Goal: Download file/media

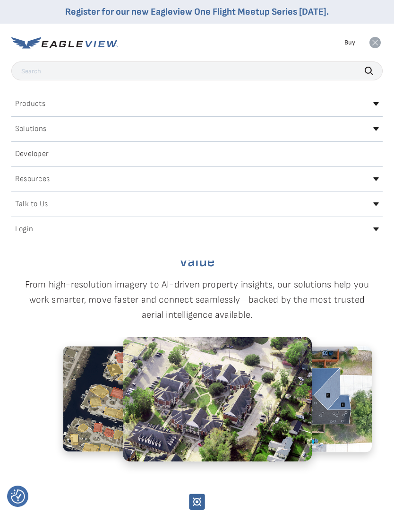
click at [25, 228] on h2 "Login" at bounding box center [24, 230] width 18 height 8
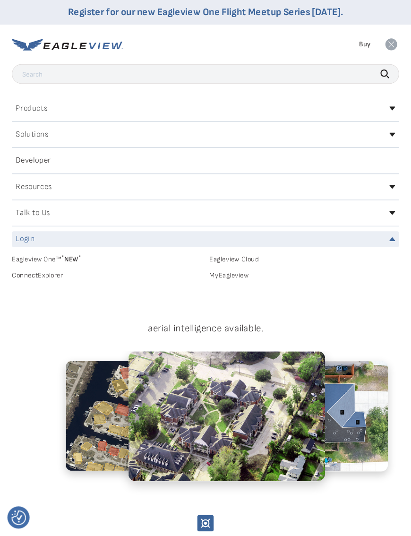
scroll to position [2, 0]
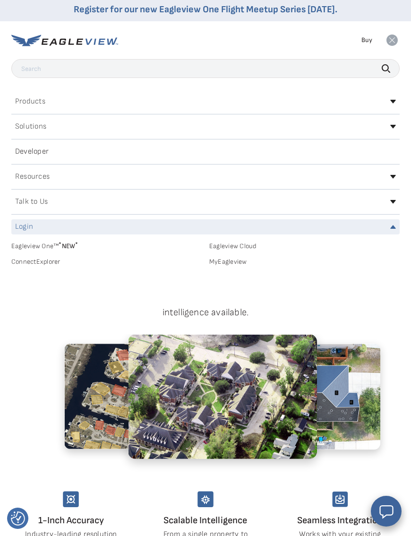
click at [231, 259] on link "MyEagleview" at bounding box center [304, 262] width 191 height 9
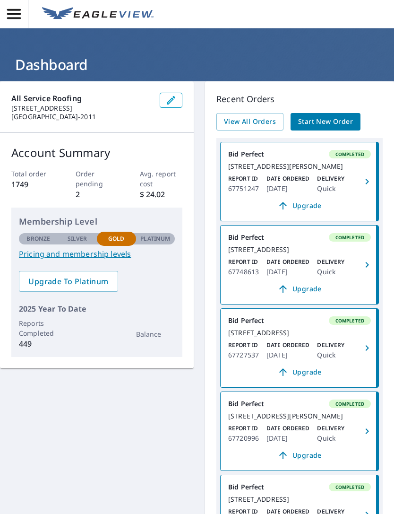
click at [288, 191] on p "Oct 06, 2025" at bounding box center [288, 188] width 43 height 11
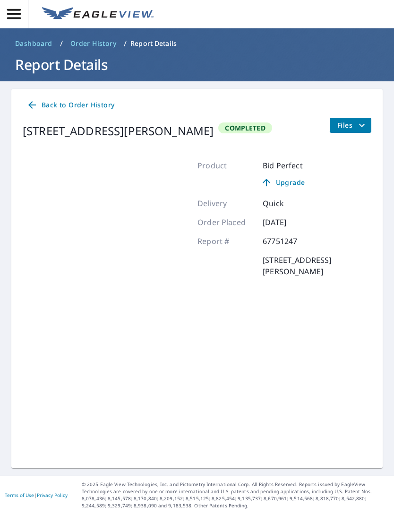
click at [368, 126] on button "Files" at bounding box center [351, 125] width 42 height 15
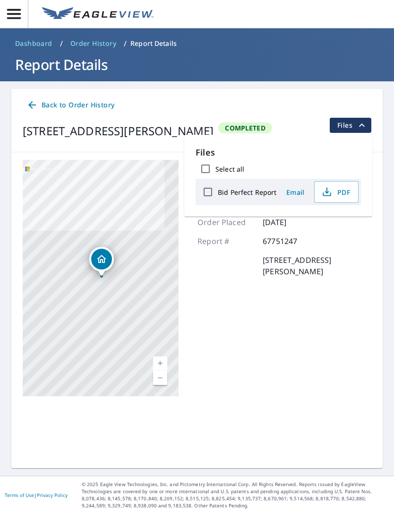
click at [211, 193] on input "Bid Perfect Report" at bounding box center [208, 192] width 20 height 20
checkbox input "true"
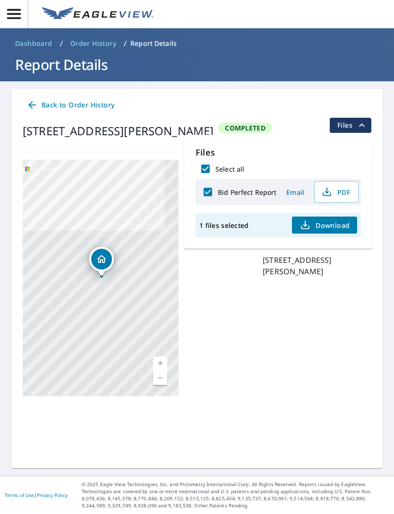
click at [329, 228] on span "Download" at bounding box center [325, 224] width 50 height 11
